Goal: Navigation & Orientation: Find specific page/section

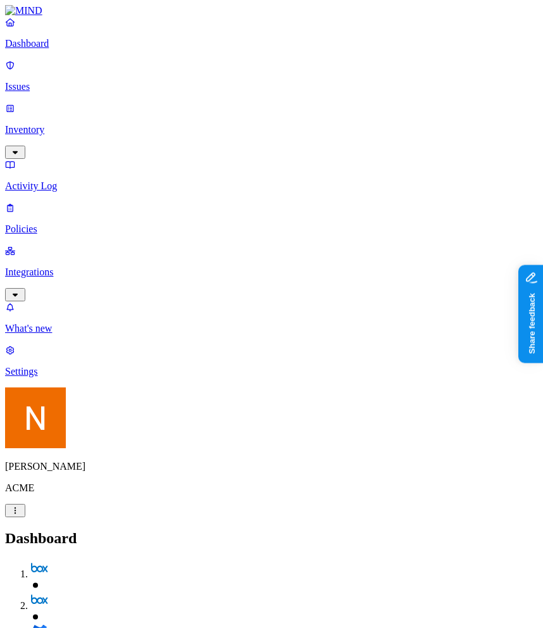
click at [115, 223] on p "Policies" at bounding box center [271, 228] width 533 height 11
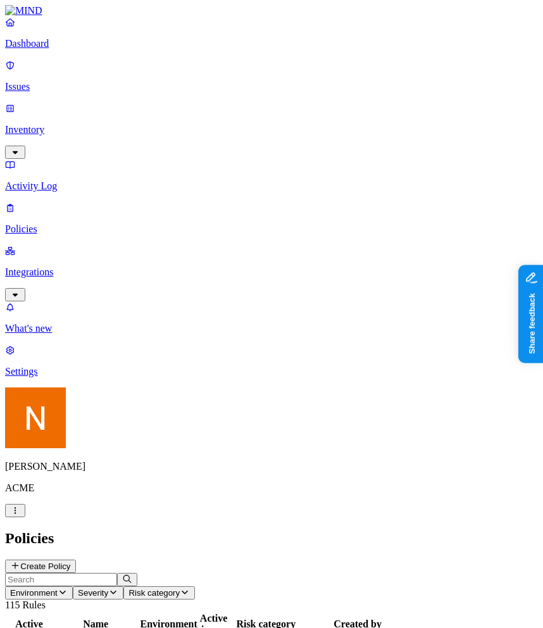
click at [103, 157] on div "Dashboard Issues Inventory Activity Log Policies Integrations" at bounding box center [271, 158] width 533 height 285
click at [74, 267] on p "Integrations" at bounding box center [271, 272] width 533 height 11
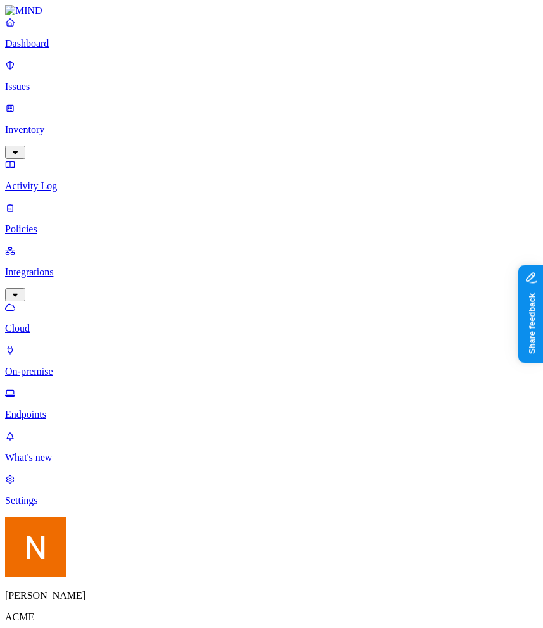
click at [68, 387] on link "Endpoints" at bounding box center [271, 403] width 533 height 33
click at [83, 301] on link "Cloud" at bounding box center [271, 317] width 533 height 33
click at [53, 202] on link "Policies" at bounding box center [271, 218] width 533 height 33
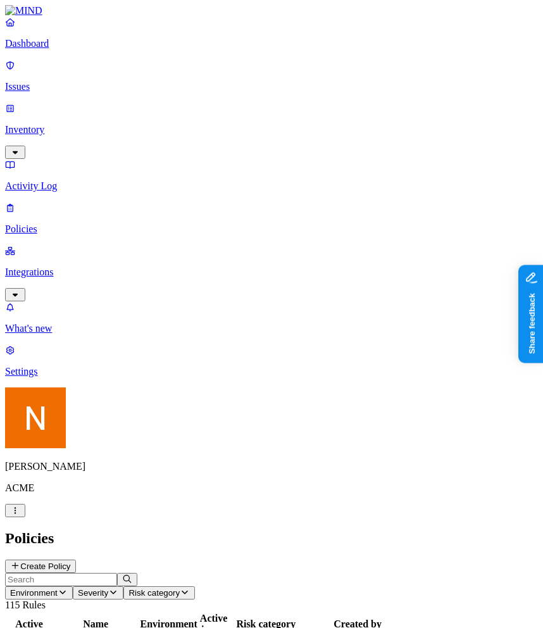
click at [59, 267] on p "Integrations" at bounding box center [271, 272] width 533 height 11
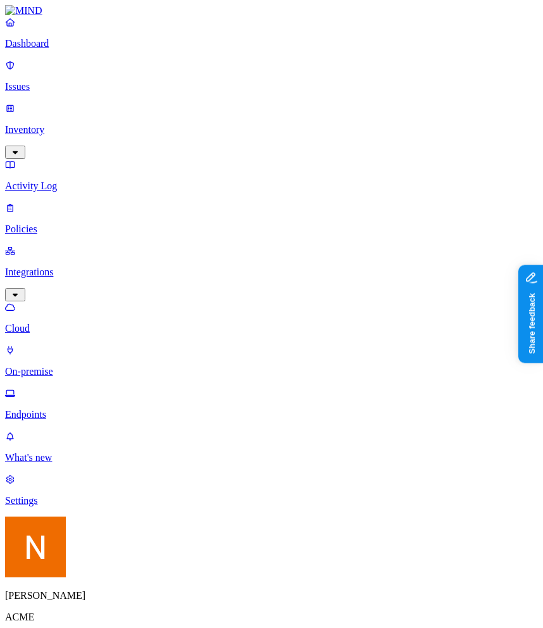
click at [86, 111] on div "Dashboard Issues Inventory Activity Log Policies Integrations Cloud On-premise …" at bounding box center [271, 218] width 533 height 404
click at [89, 108] on link "Inventory" at bounding box center [271, 130] width 533 height 54
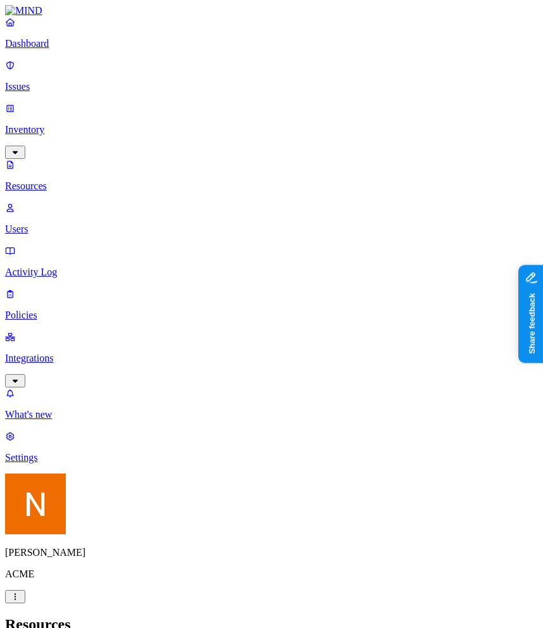
click at [68, 353] on p "Integrations" at bounding box center [271, 358] width 533 height 11
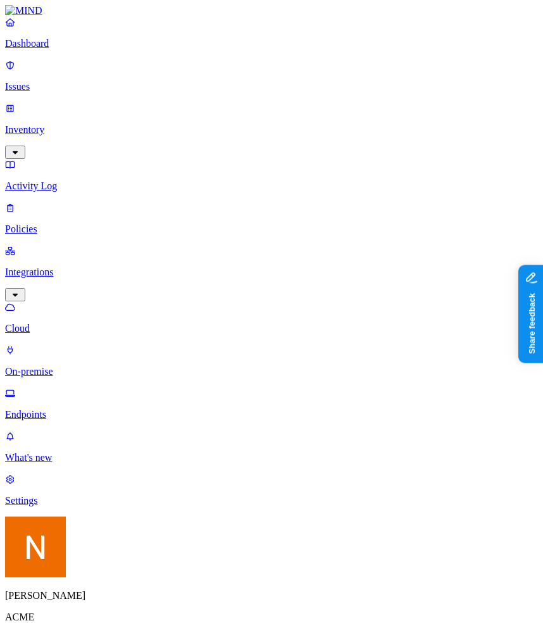
click at [79, 387] on link "Endpoints" at bounding box center [271, 403] width 533 height 33
click at [125, 322] on nav "Dashboard Issues Inventory Activity Log Policies Integrations Cloud On-premise …" at bounding box center [271, 261] width 533 height 490
